Goal: Information Seeking & Learning: Learn about a topic

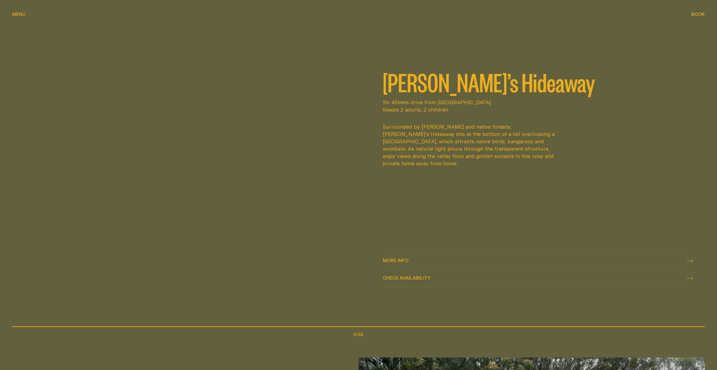
scroll to position [427, 0]
click at [395, 259] on span "More info" at bounding box center [396, 260] width 26 height 5
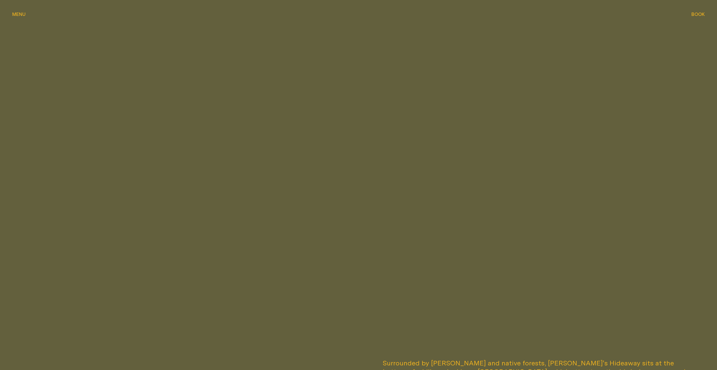
scroll to position [274, 0]
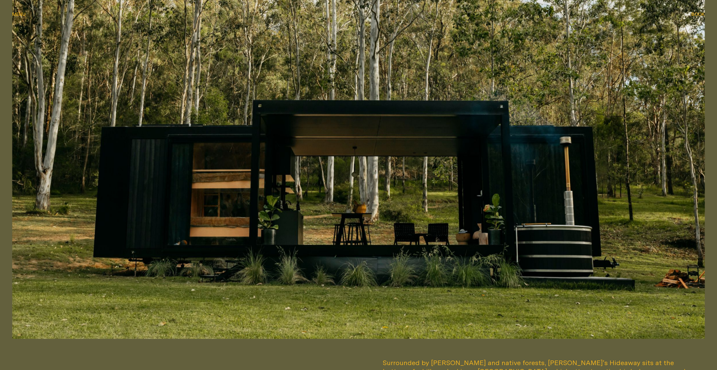
click at [325, 177] on img at bounding box center [358, 143] width 693 height 389
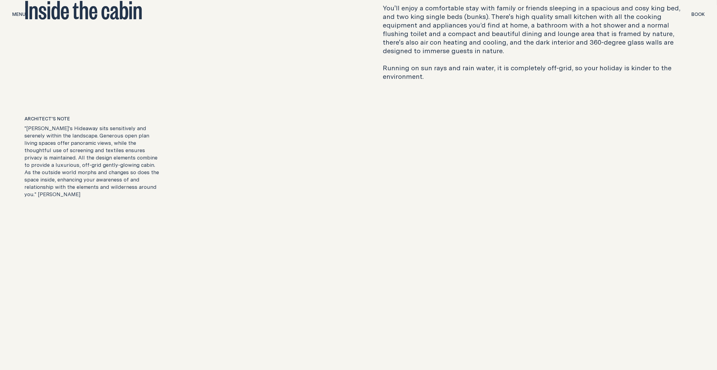
scroll to position [1159, 0]
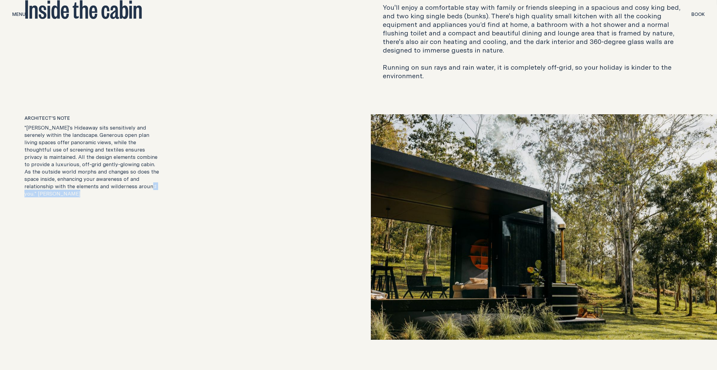
drag, startPoint x: 85, startPoint y: 185, endPoint x: 136, endPoint y: 187, distance: 51.0
click at [136, 187] on p ""[PERSON_NAME]'s Hideaway sits sensitively and serenely within the landscape. G…" at bounding box center [92, 160] width 137 height 73
copy p "[PERSON_NAME]"
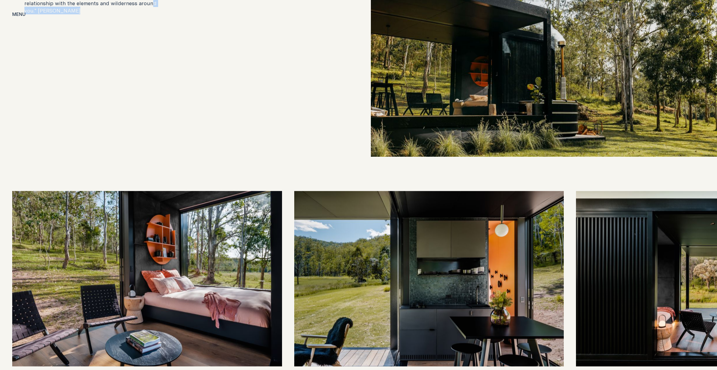
scroll to position [1342, 0]
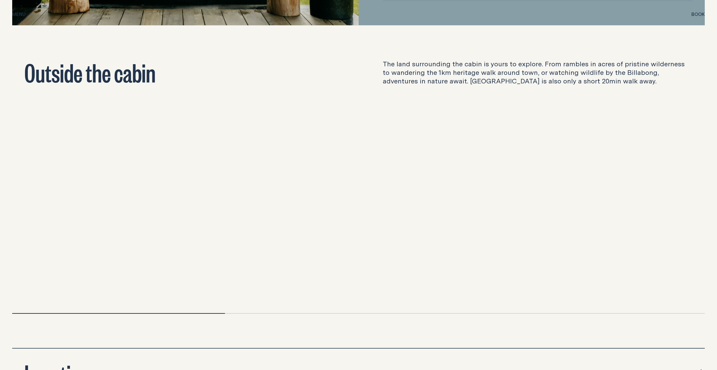
scroll to position [2043, 0]
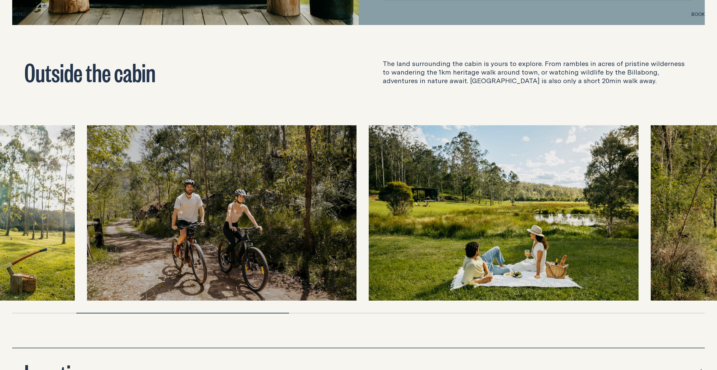
drag, startPoint x: 464, startPoint y: 243, endPoint x: 244, endPoint y: 234, distance: 219.9
click at [251, 237] on img at bounding box center [222, 212] width 270 height 175
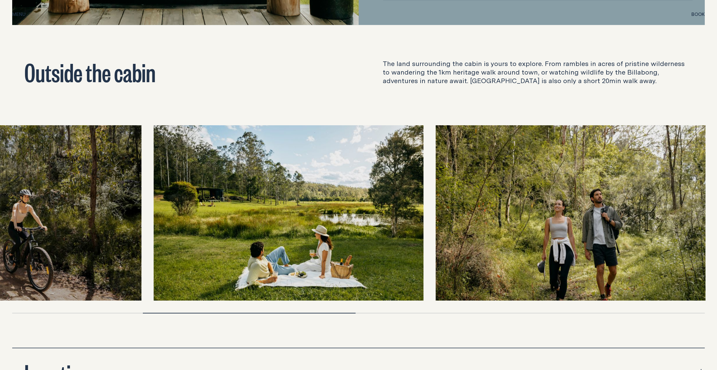
drag, startPoint x: 439, startPoint y: 233, endPoint x: 293, endPoint y: 233, distance: 145.6
click at [315, 234] on img at bounding box center [289, 212] width 270 height 175
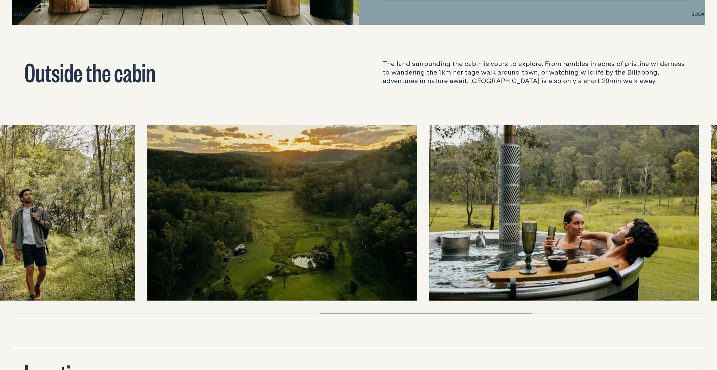
drag, startPoint x: 312, startPoint y: 230, endPoint x: 301, endPoint y: 233, distance: 11.9
click at [305, 233] on img at bounding box center [282, 212] width 270 height 175
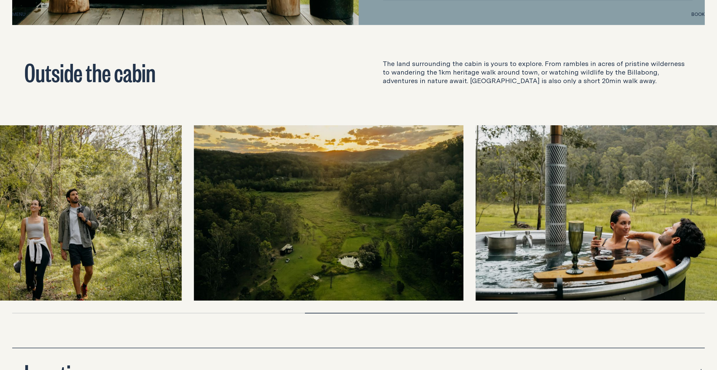
drag, startPoint x: 301, startPoint y: 233, endPoint x: 576, endPoint y: 235, distance: 275.6
click at [464, 235] on img at bounding box center [329, 212] width 270 height 175
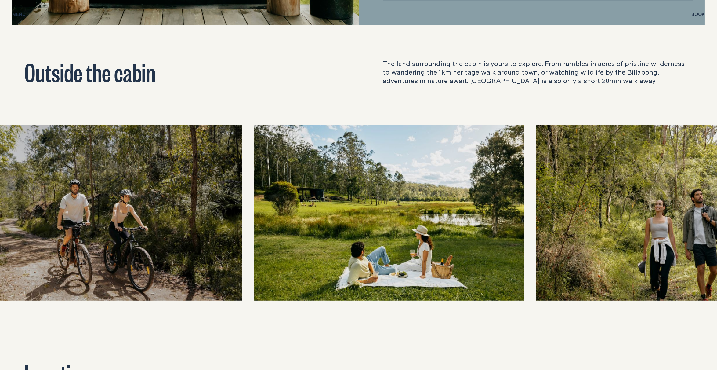
drag, startPoint x: 365, startPoint y: 234, endPoint x: 224, endPoint y: 245, distance: 141.7
click at [224, 245] on img at bounding box center [108, 212] width 270 height 175
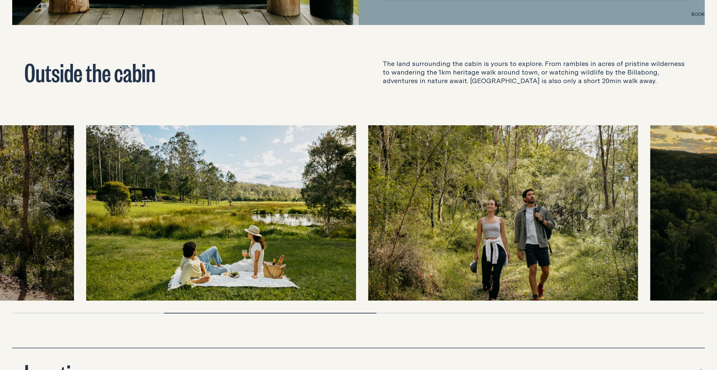
drag, startPoint x: 502, startPoint y: 243, endPoint x: 210, endPoint y: 246, distance: 291.8
click at [214, 249] on img at bounding box center [221, 212] width 270 height 175
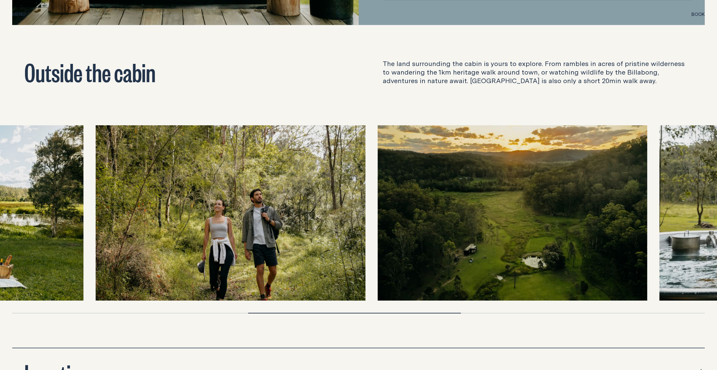
drag, startPoint x: 317, startPoint y: 237, endPoint x: 272, endPoint y: 243, distance: 45.7
click at [272, 243] on img at bounding box center [231, 212] width 270 height 175
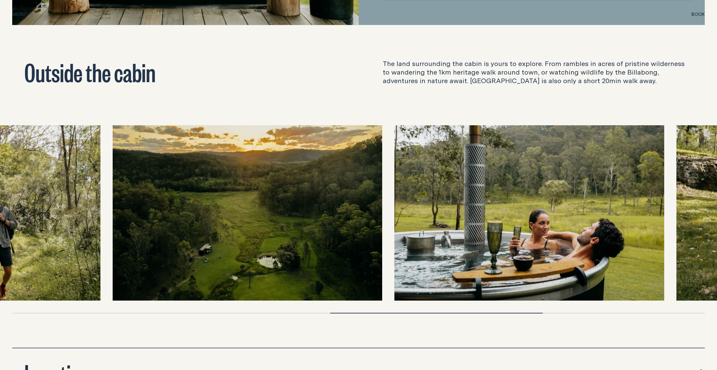
drag, startPoint x: 399, startPoint y: 244, endPoint x: 221, endPoint y: 241, distance: 178.0
click at [221, 241] on img at bounding box center [248, 212] width 270 height 175
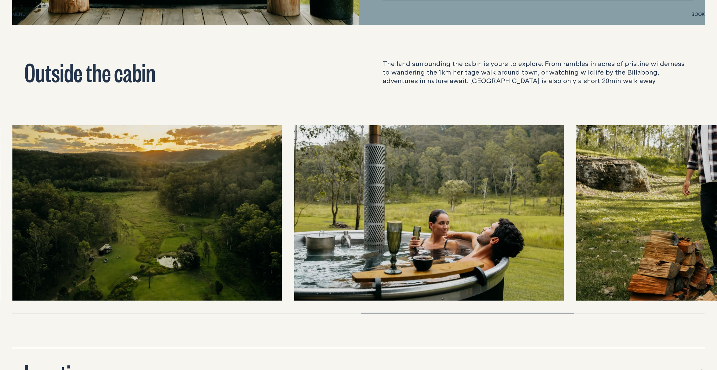
drag, startPoint x: 487, startPoint y: 216, endPoint x: 199, endPoint y: 216, distance: 288.1
click at [237, 213] on div at bounding box center [358, 212] width 693 height 175
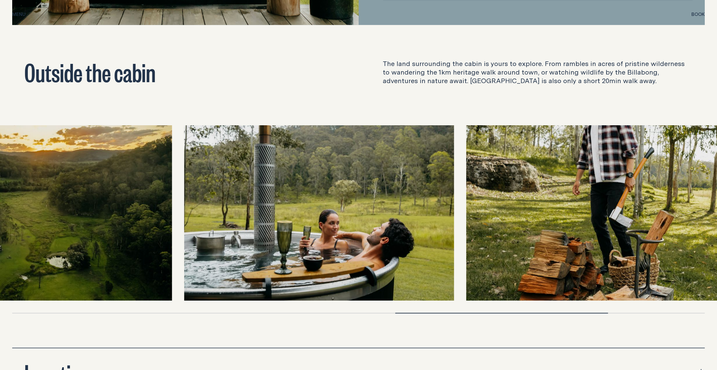
drag, startPoint x: 409, startPoint y: 260, endPoint x: 342, endPoint y: 259, distance: 67.2
click at [345, 261] on img at bounding box center [319, 212] width 270 height 175
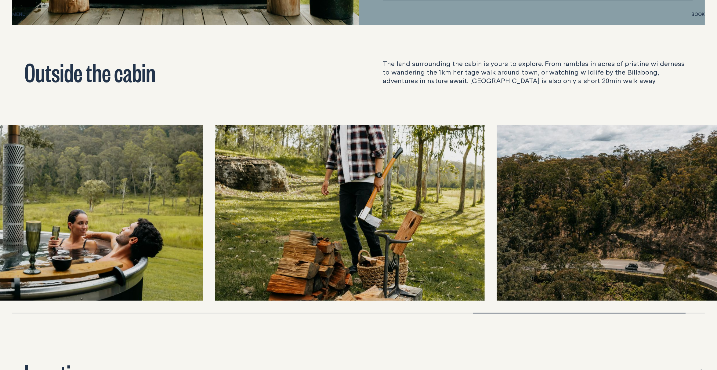
drag, startPoint x: 376, startPoint y: 246, endPoint x: 227, endPoint y: 264, distance: 150.1
click at [227, 264] on img at bounding box center [350, 212] width 270 height 175
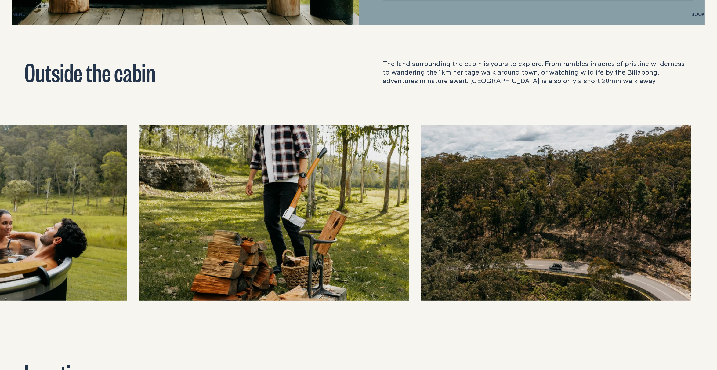
drag, startPoint x: 548, startPoint y: 264, endPoint x: 478, endPoint y: 269, distance: 70.4
click at [480, 270] on img at bounding box center [556, 212] width 270 height 175
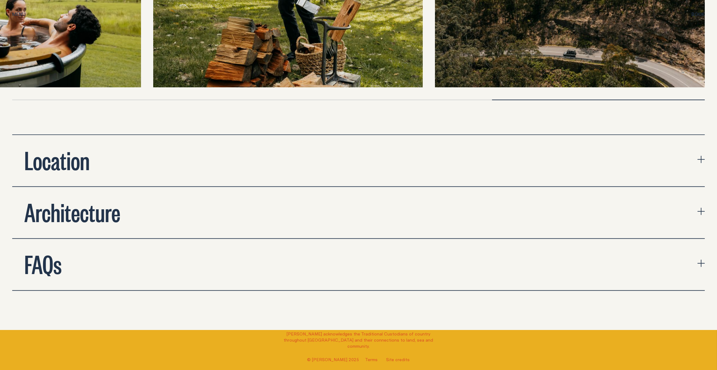
scroll to position [2257, 0]
click at [90, 167] on div "Location" at bounding box center [57, 159] width 90 height 24
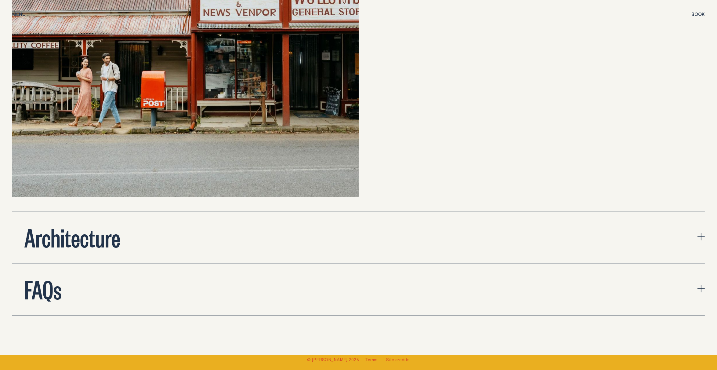
scroll to position [2592, 0]
click at [110, 241] on h2 "Architecture" at bounding box center [72, 236] width 96 height 24
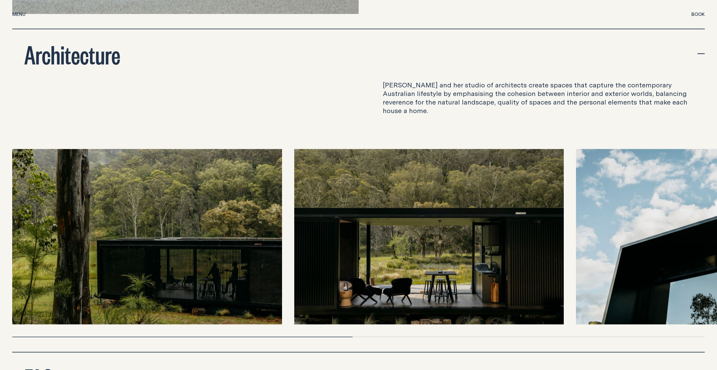
scroll to position [2775, 0]
drag, startPoint x: 477, startPoint y: 256, endPoint x: 269, endPoint y: 253, distance: 208.8
click at [270, 254] on div at bounding box center [358, 236] width 693 height 175
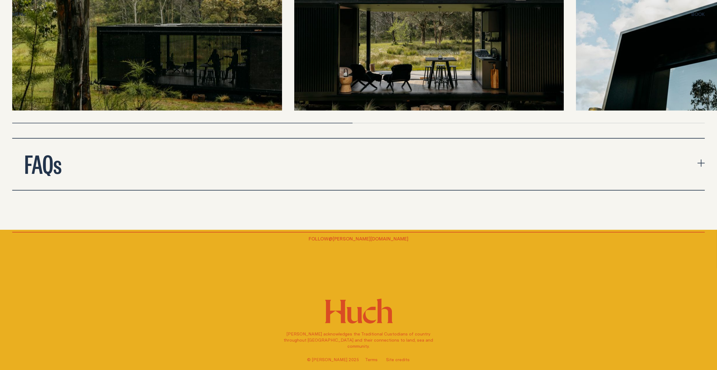
scroll to position [2989, 0]
click at [42, 159] on h2 "FAQs" at bounding box center [42, 162] width 37 height 24
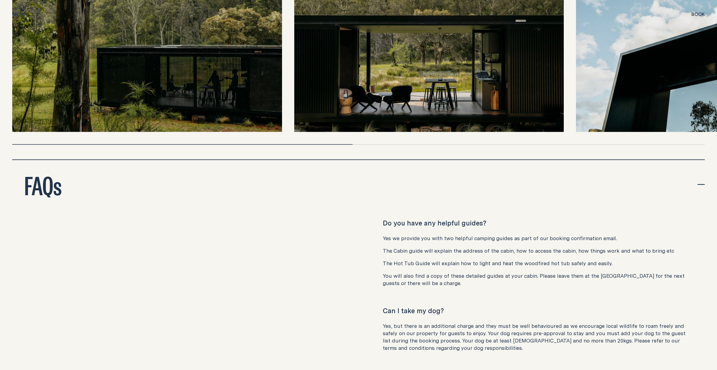
scroll to position [2967, 0]
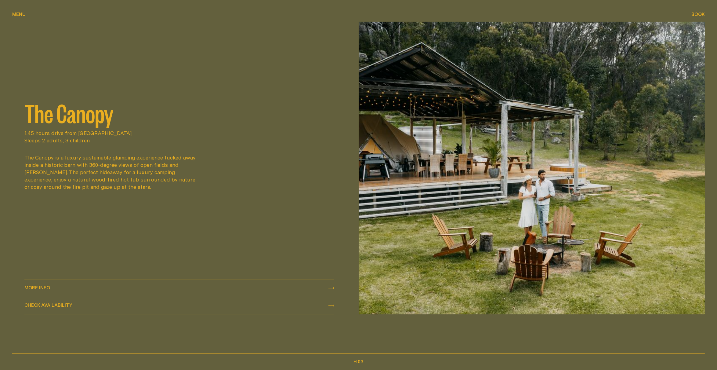
scroll to position [762, 0]
click at [47, 286] on span "More info" at bounding box center [37, 287] width 26 height 5
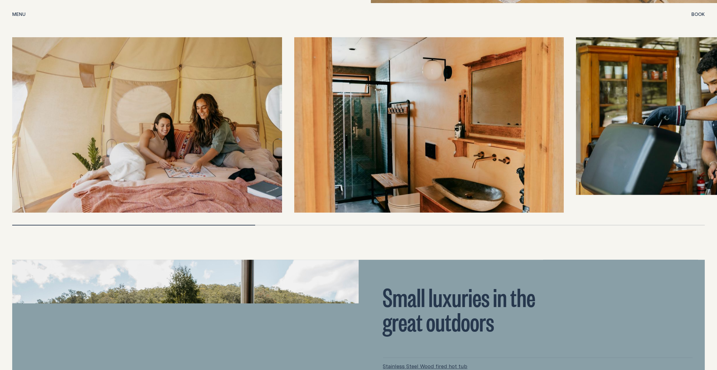
scroll to position [1495, 0]
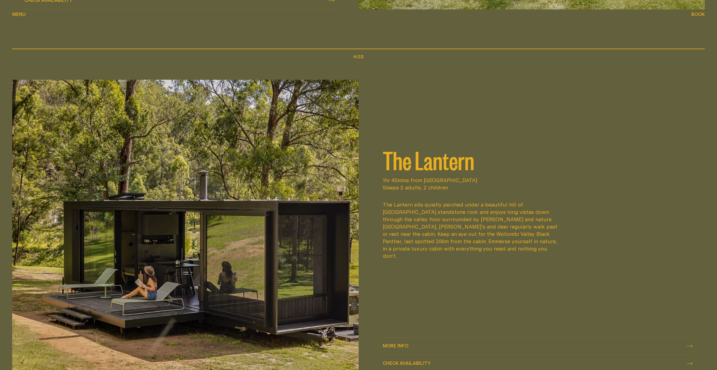
scroll to position [1067, 0]
click at [401, 345] on span "More info" at bounding box center [396, 345] width 26 height 5
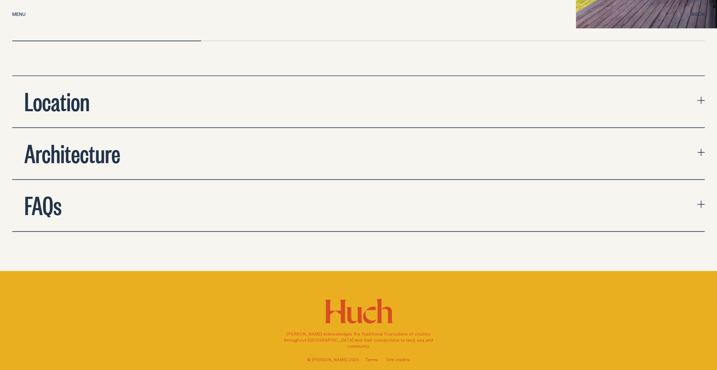
scroll to position [2411, 0]
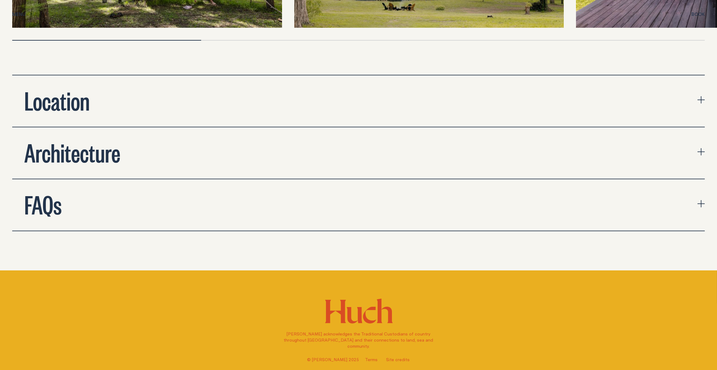
click at [83, 95] on h2 "Location" at bounding box center [56, 100] width 65 height 24
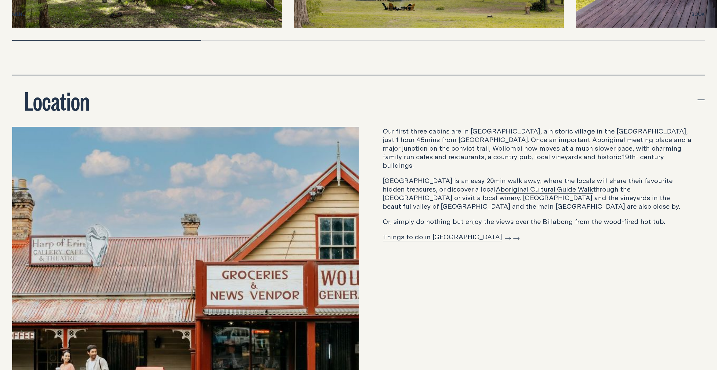
click at [59, 89] on h2 "Location" at bounding box center [56, 100] width 65 height 24
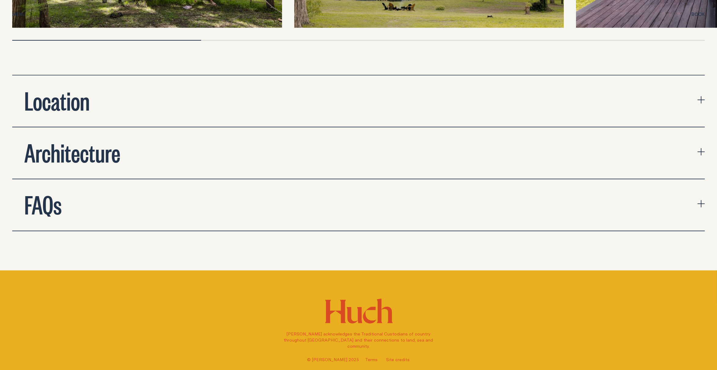
click at [77, 150] on h2 "Architecture" at bounding box center [72, 151] width 96 height 24
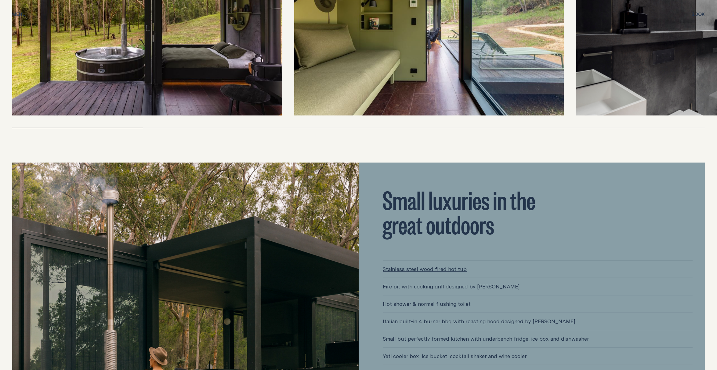
scroll to position [1634, 0]
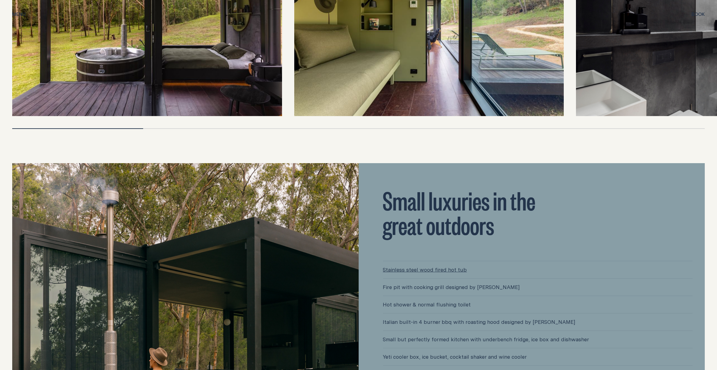
click at [23, 16] on span "Menu" at bounding box center [18, 14] width 13 height 5
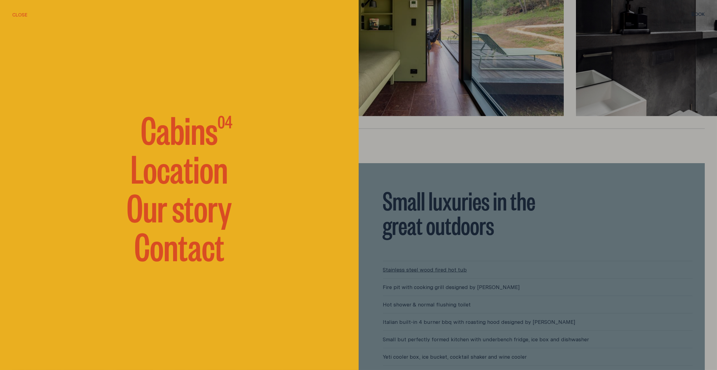
drag, startPoint x: 197, startPoint y: 208, endPoint x: 170, endPoint y: 197, distance: 29.0
click at [197, 209] on link "Our story" at bounding box center [179, 206] width 105 height 37
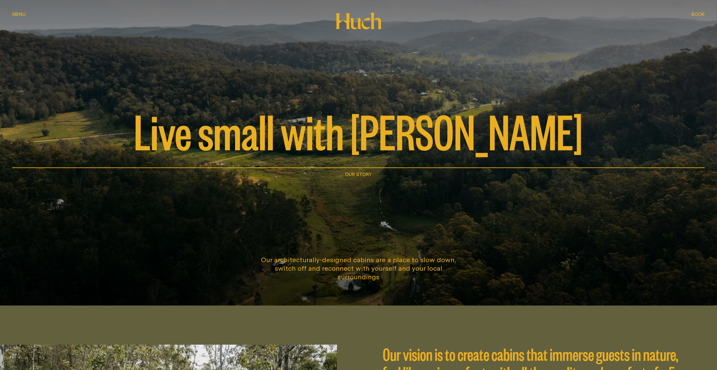
click at [17, 12] on div "Menu Menu" at bounding box center [18, 14] width 13 height 5
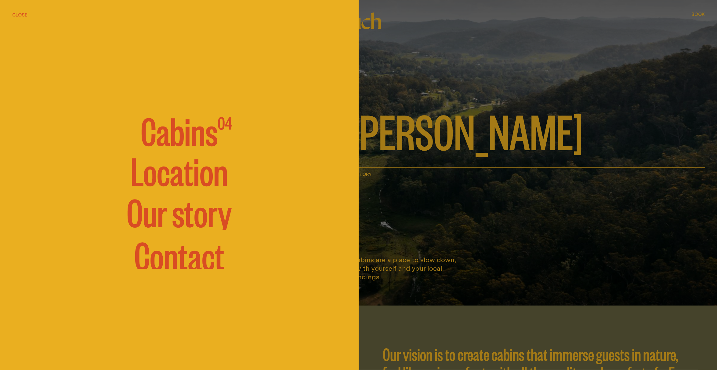
click at [178, 176] on link "Location" at bounding box center [179, 169] width 97 height 37
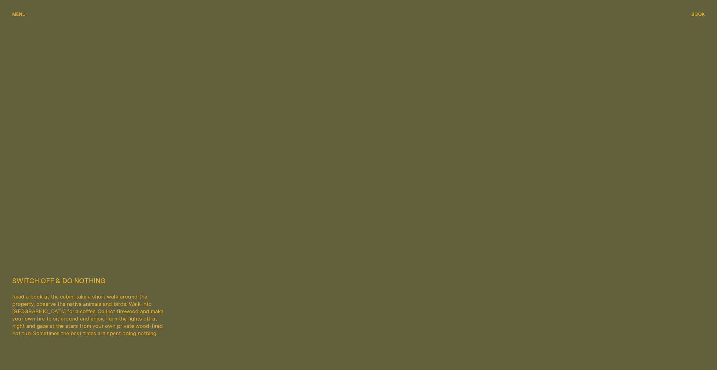
scroll to position [1953, 0]
